Goal: Task Accomplishment & Management: Use online tool/utility

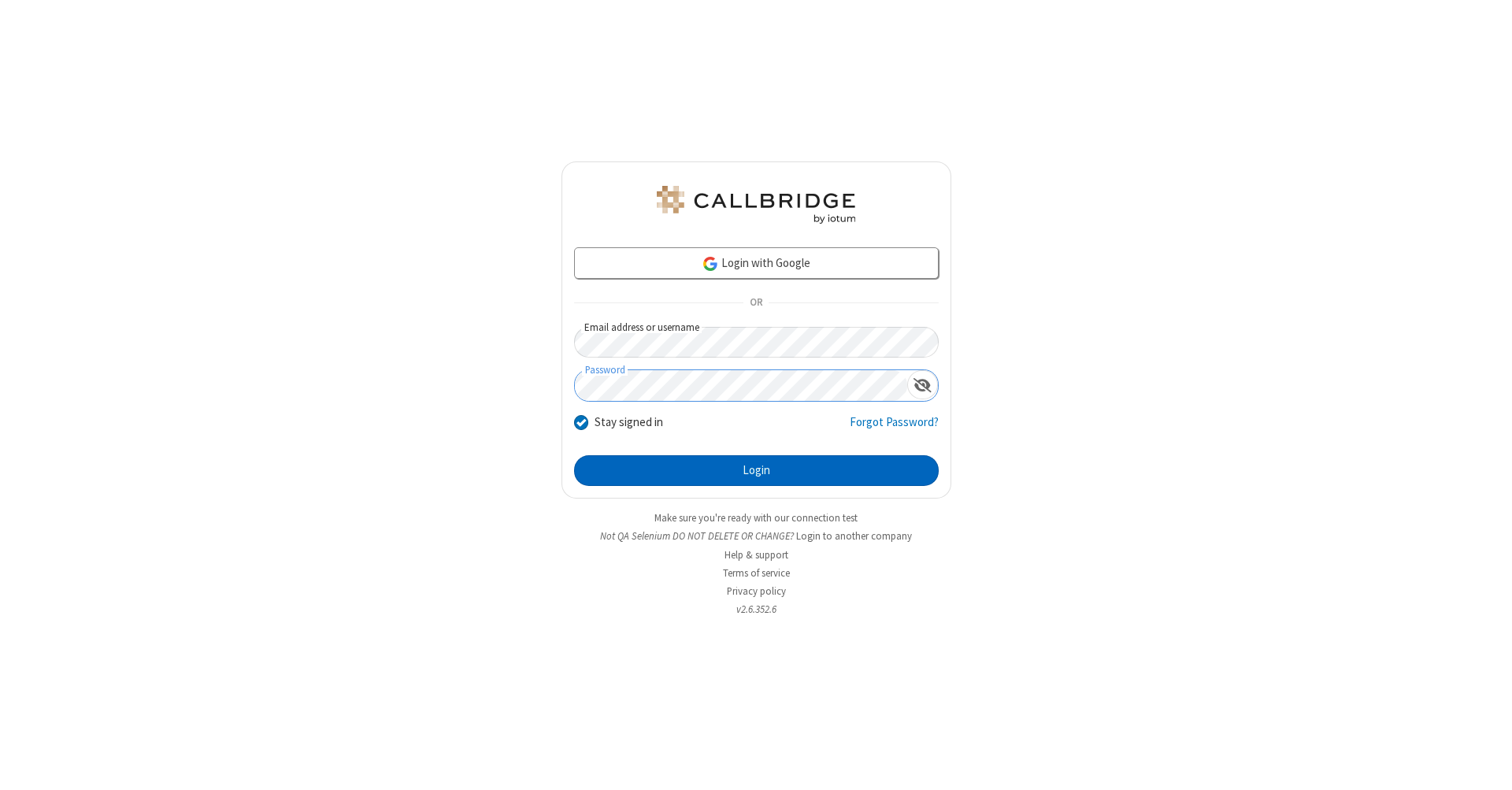
click at [756, 471] on button "Login" at bounding box center [756, 471] width 365 height 31
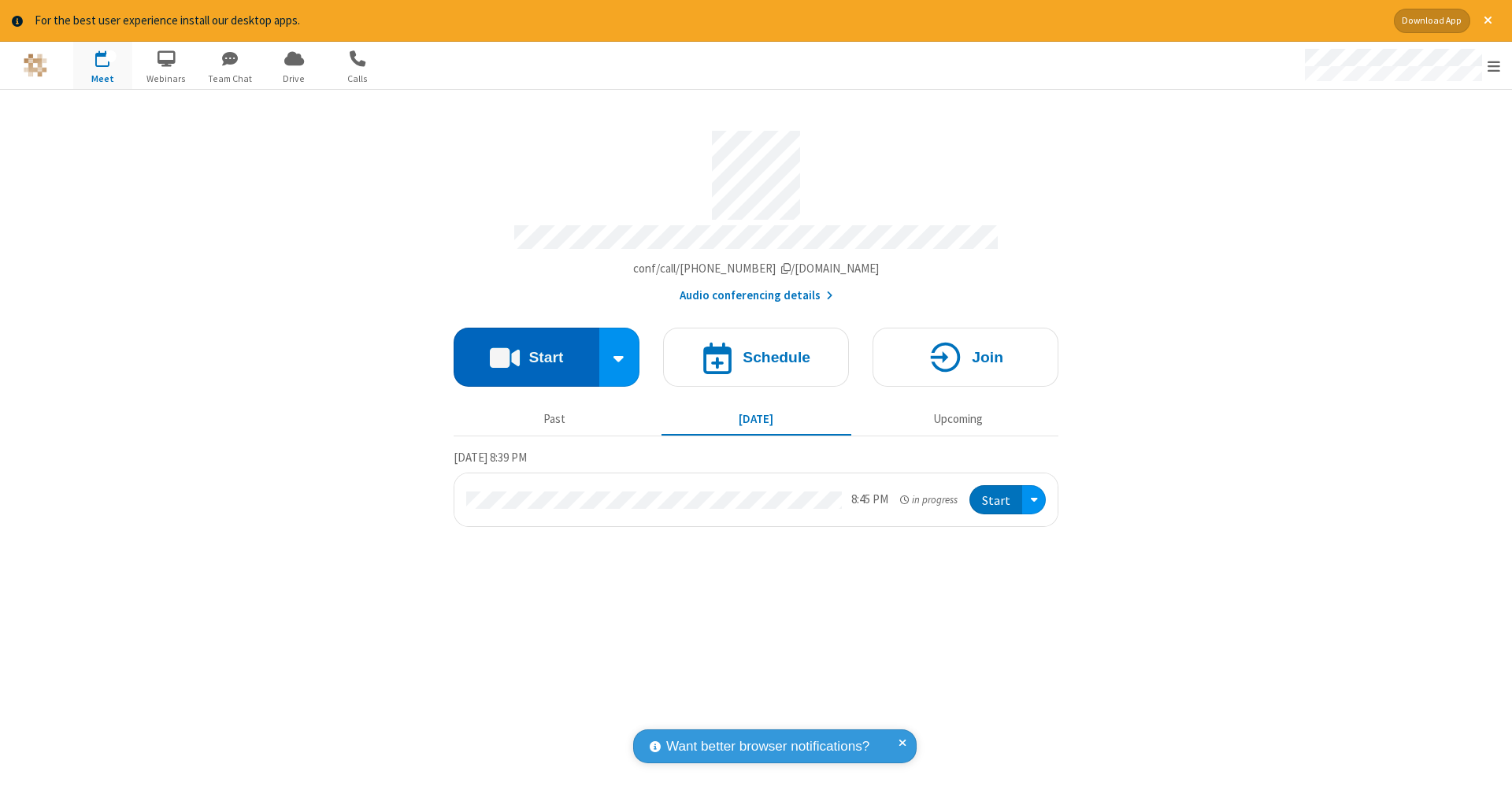
click at [526, 349] on button "Start" at bounding box center [526, 357] width 145 height 59
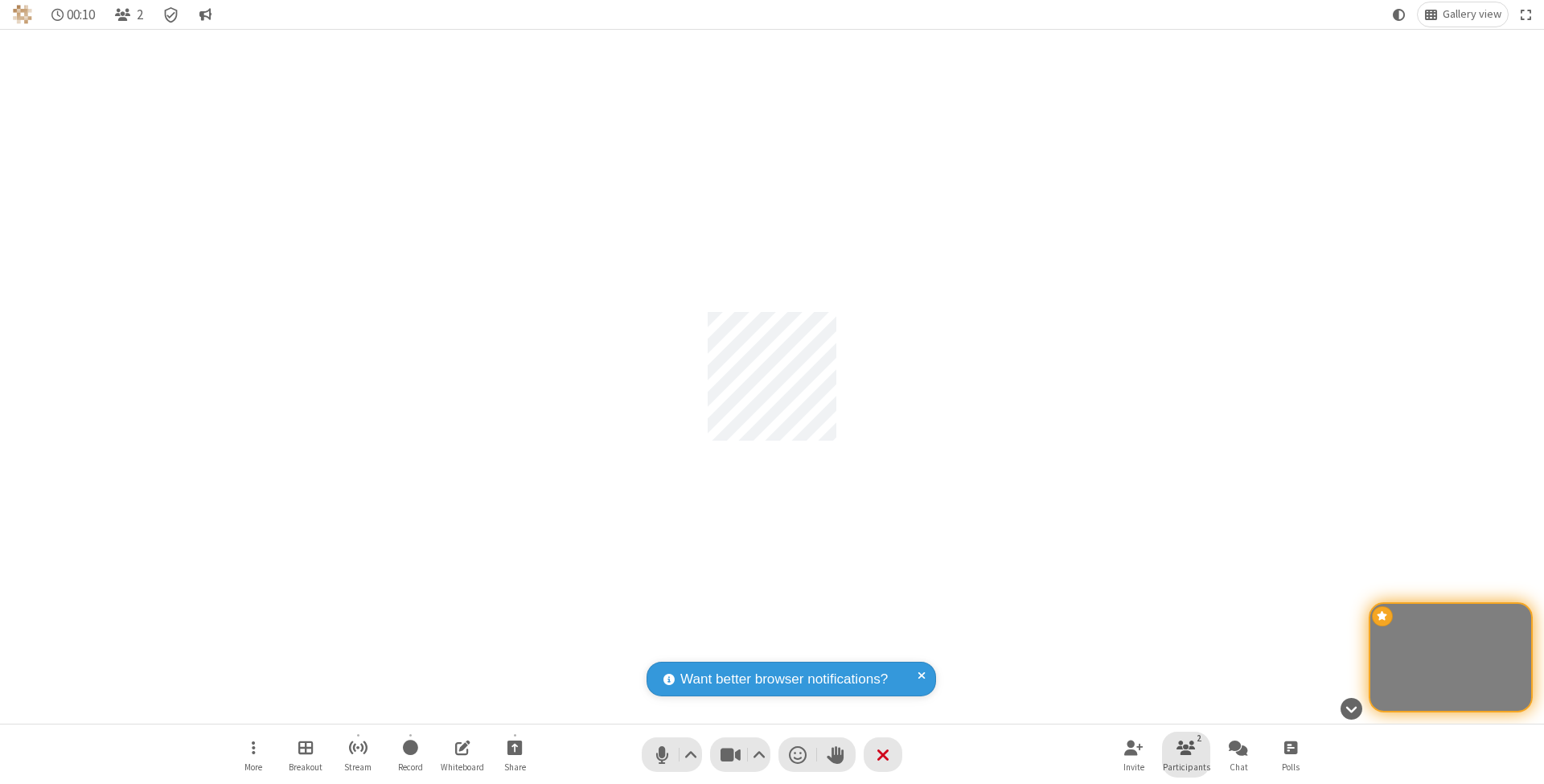
click at [1186, 767] on span "Participants" at bounding box center [1186, 767] width 48 height 10
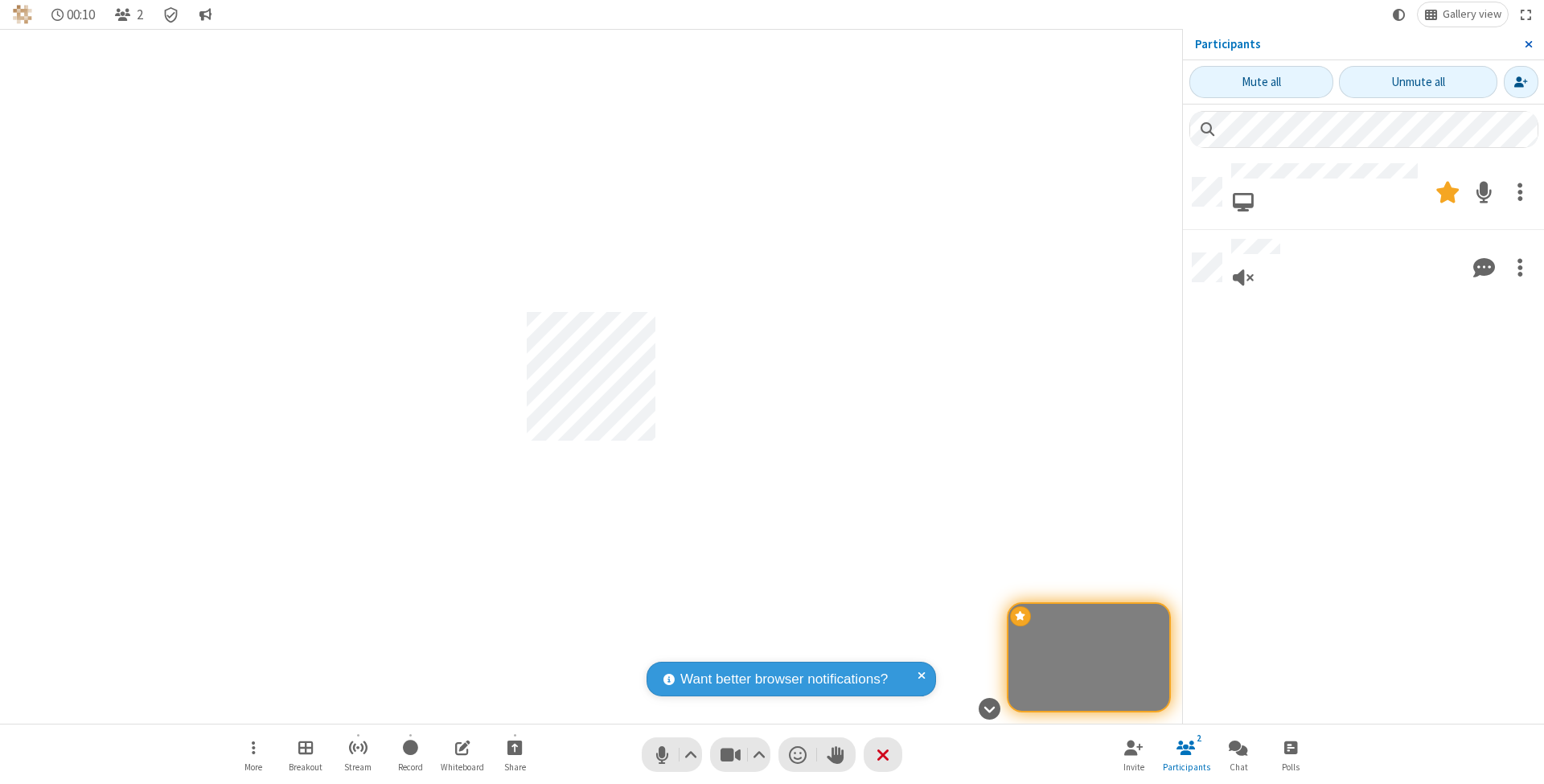
click at [1528, 44] on span "Close sidebar" at bounding box center [1528, 44] width 8 height 13
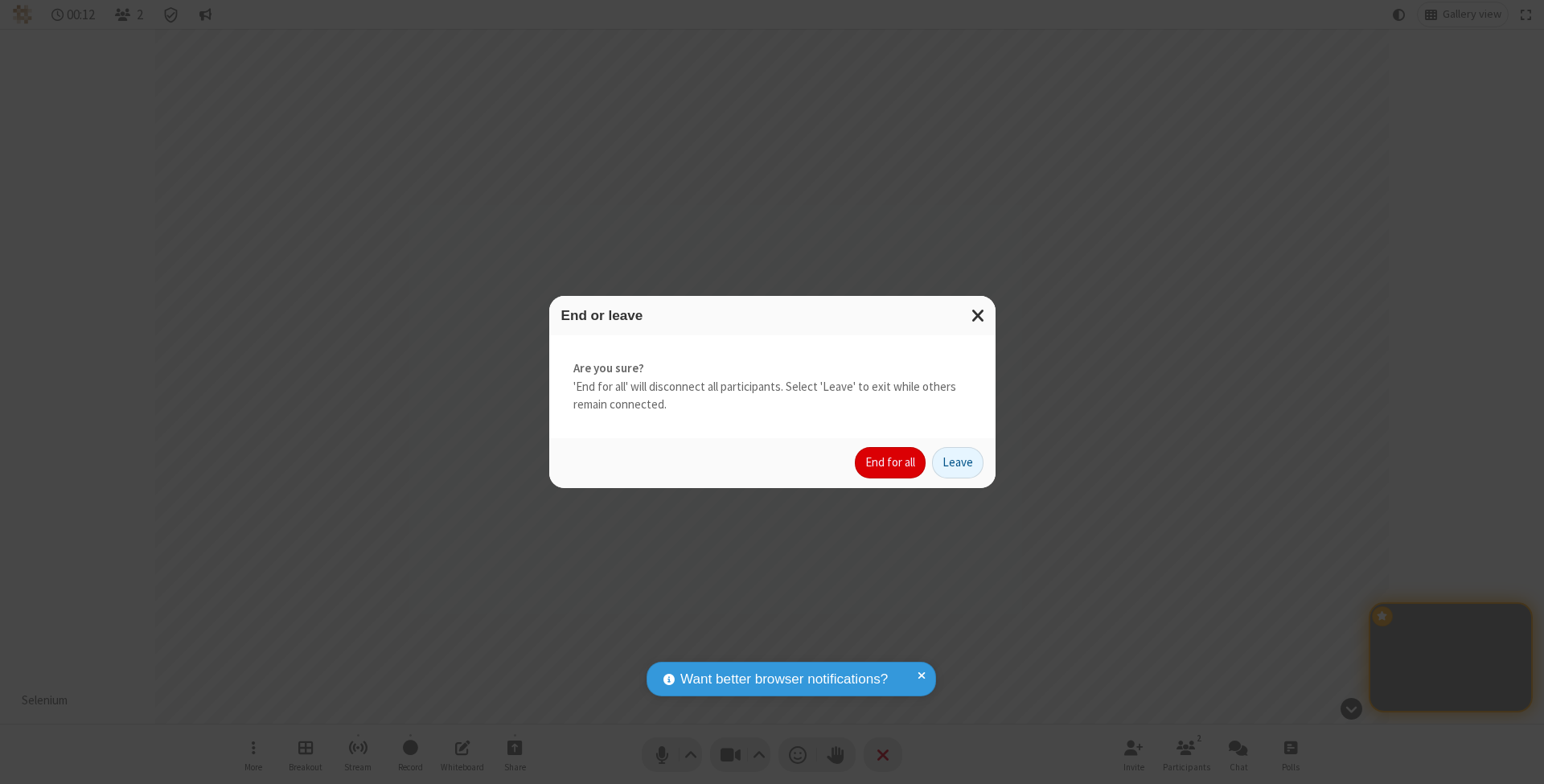
click at [891, 462] on button "End for all" at bounding box center [890, 463] width 71 height 32
